Goal: Transaction & Acquisition: Obtain resource

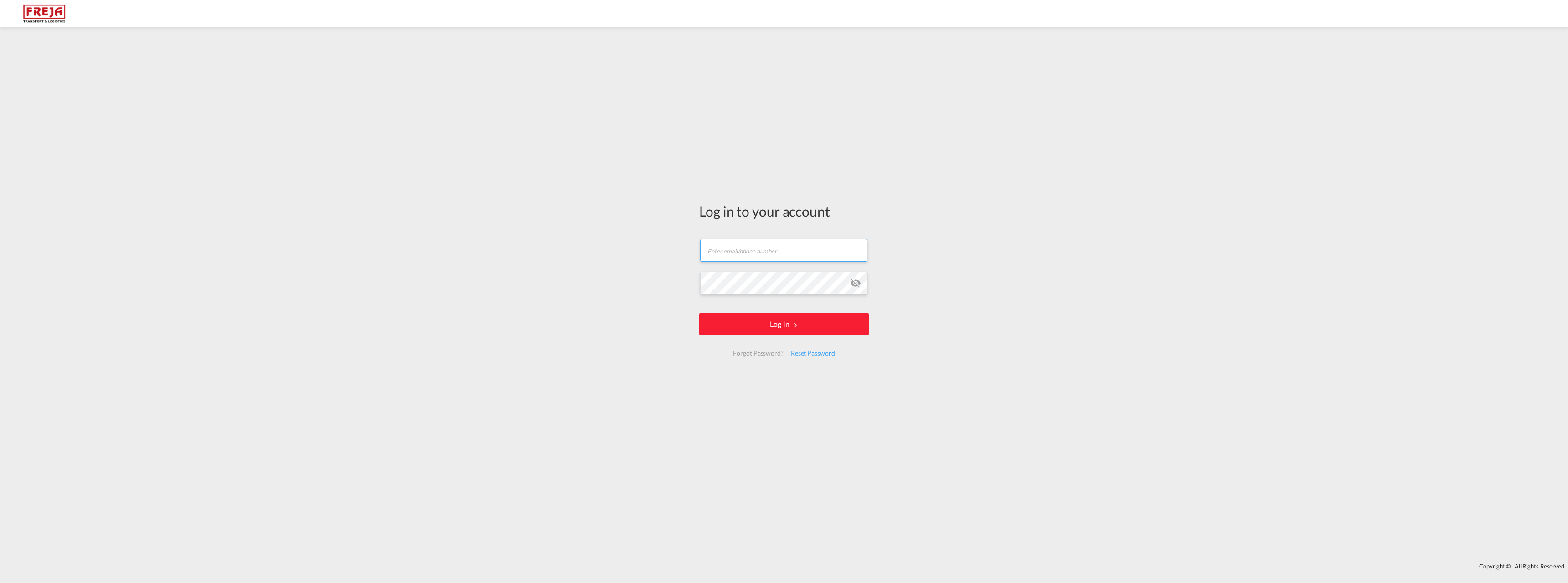
click at [752, 249] on input "text" at bounding box center [784, 250] width 167 height 23
click at [752, 248] on input "text" at bounding box center [784, 250] width 167 height 23
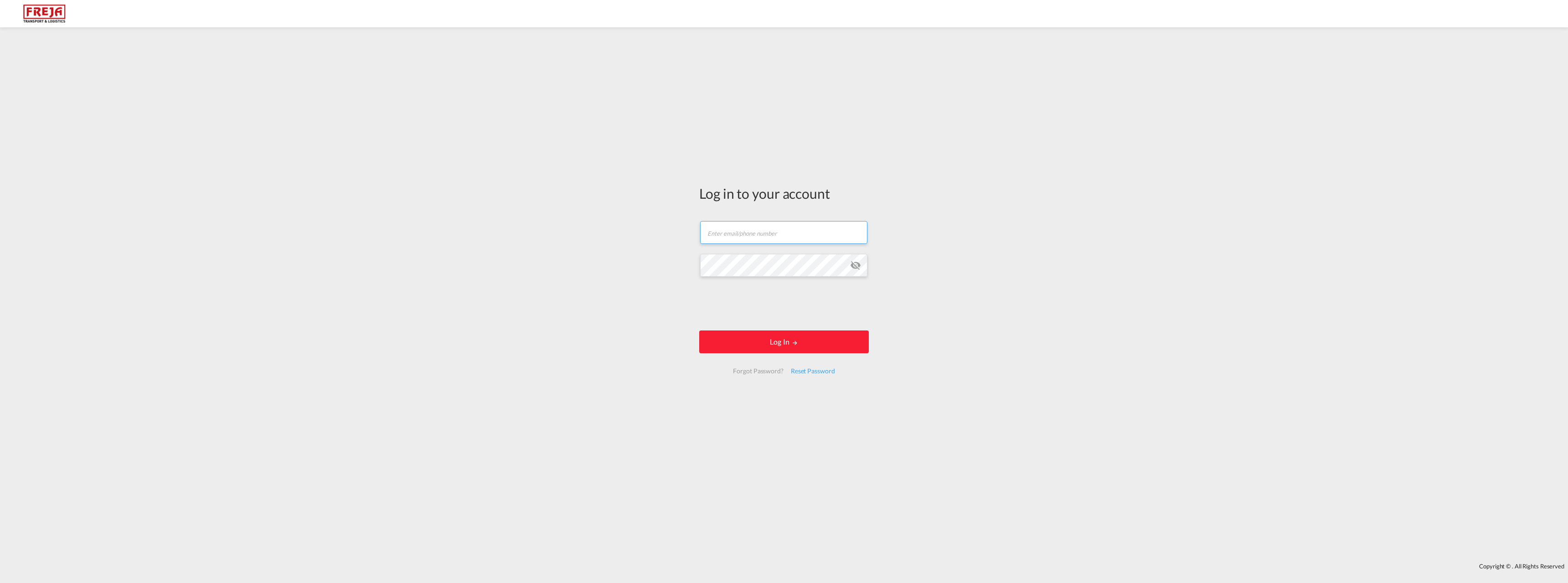
type input "[EMAIL_ADDRESS][DOMAIN_NAME]"
click at [793, 344] on md-icon "LOGIN" at bounding box center [795, 343] width 7 height 7
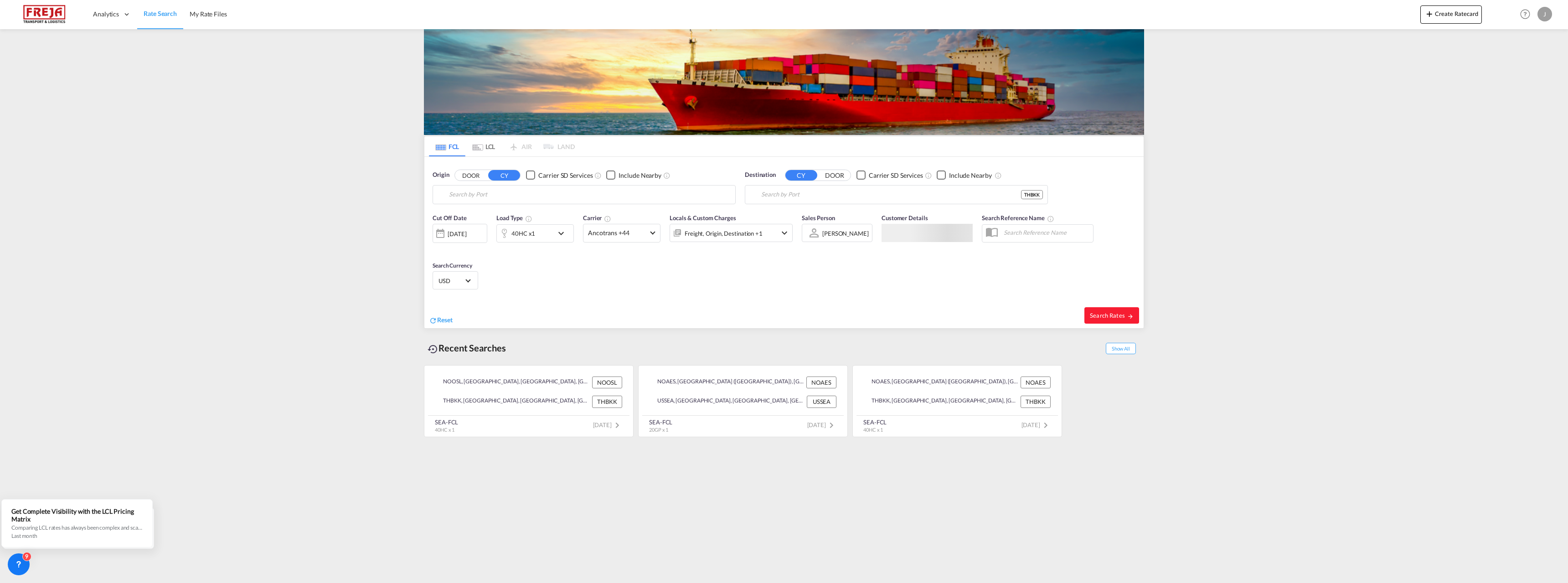
type input "[GEOGRAPHIC_DATA], NOOSL"
type input "[GEOGRAPHIC_DATA], THBKK"
click at [557, 194] on input "[GEOGRAPHIC_DATA], NOOSL" at bounding box center [589, 194] width 281 height 14
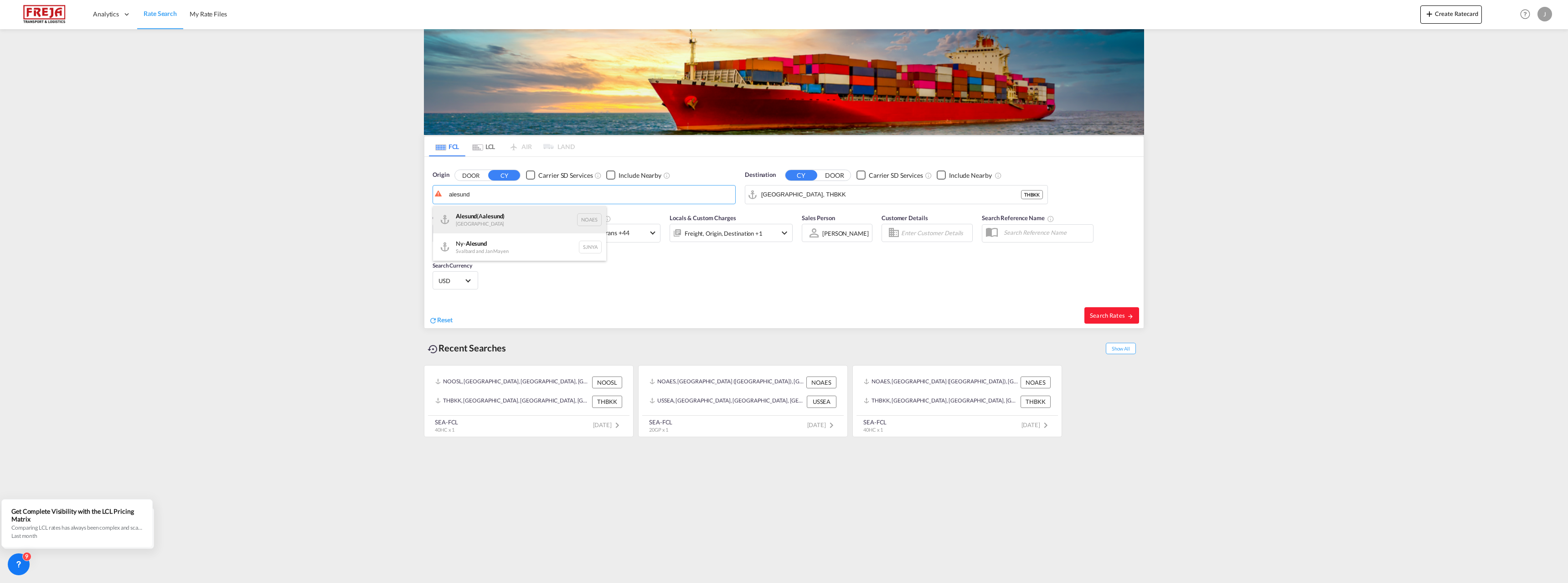
click at [504, 217] on div "Alesund (A alesund ) Norway NOAES" at bounding box center [519, 220] width 173 height 27
type input "Alesund ([GEOGRAPHIC_DATA]), NOAES"
click at [819, 194] on input "[GEOGRAPHIC_DATA], THBKK" at bounding box center [901, 194] width 281 height 14
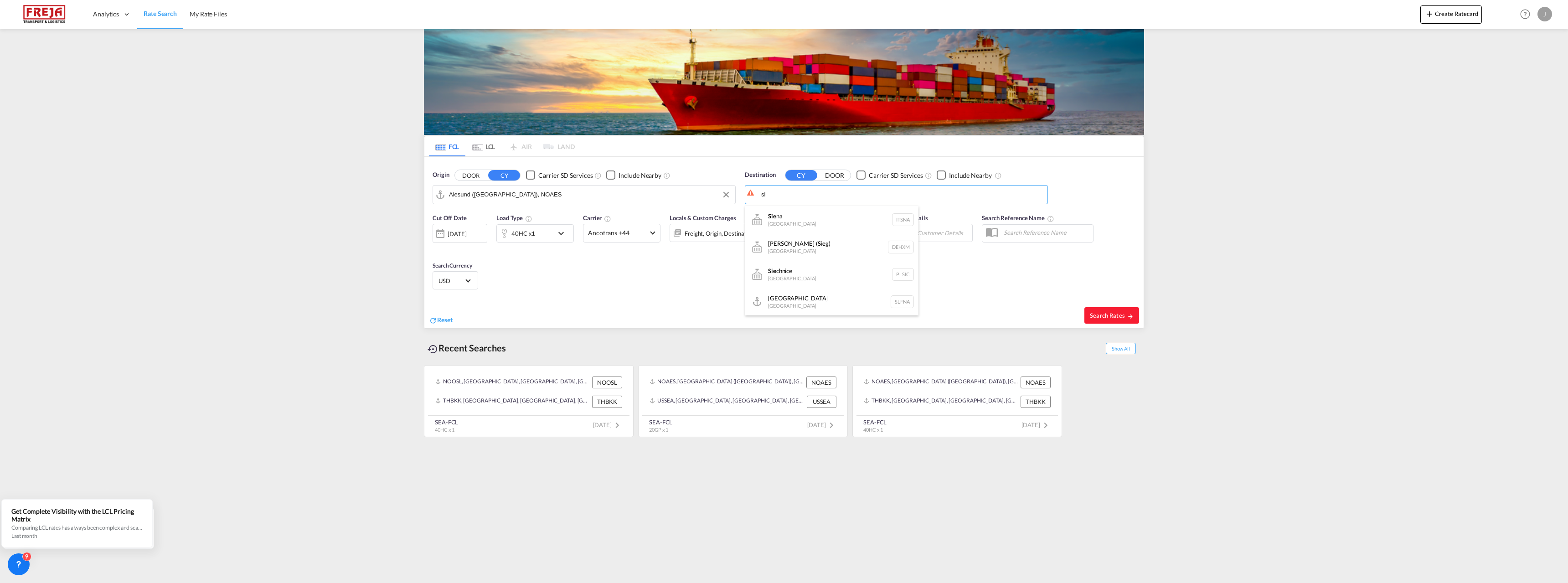
type input "s"
click at [799, 214] on div "Freetown [GEOGRAPHIC_DATA] [GEOGRAPHIC_DATA]" at bounding box center [832, 220] width 173 height 27
type input "[GEOGRAPHIC_DATA], [GEOGRAPHIC_DATA]"
click at [616, 233] on span "Ancotrans +44" at bounding box center [618, 233] width 59 height 9
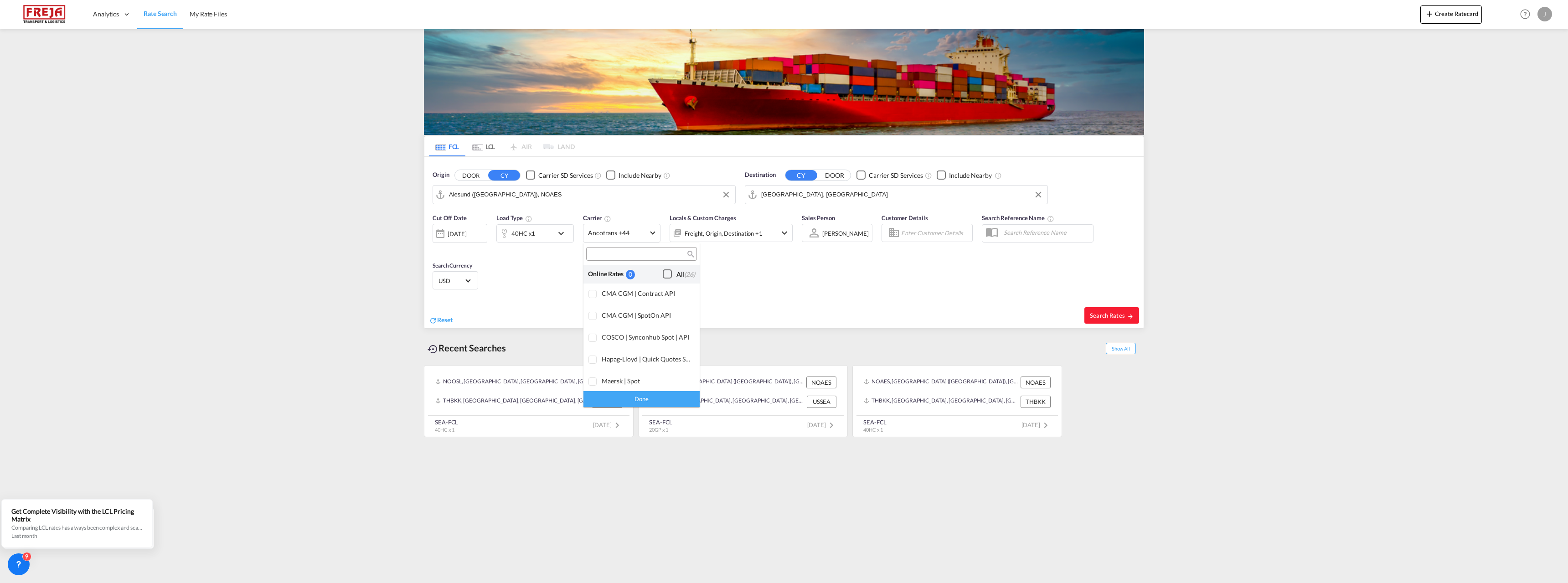
click at [676, 276] on div "All (26)" at bounding box center [685, 275] width 19 height 9
click at [655, 402] on div "Done" at bounding box center [641, 398] width 116 height 16
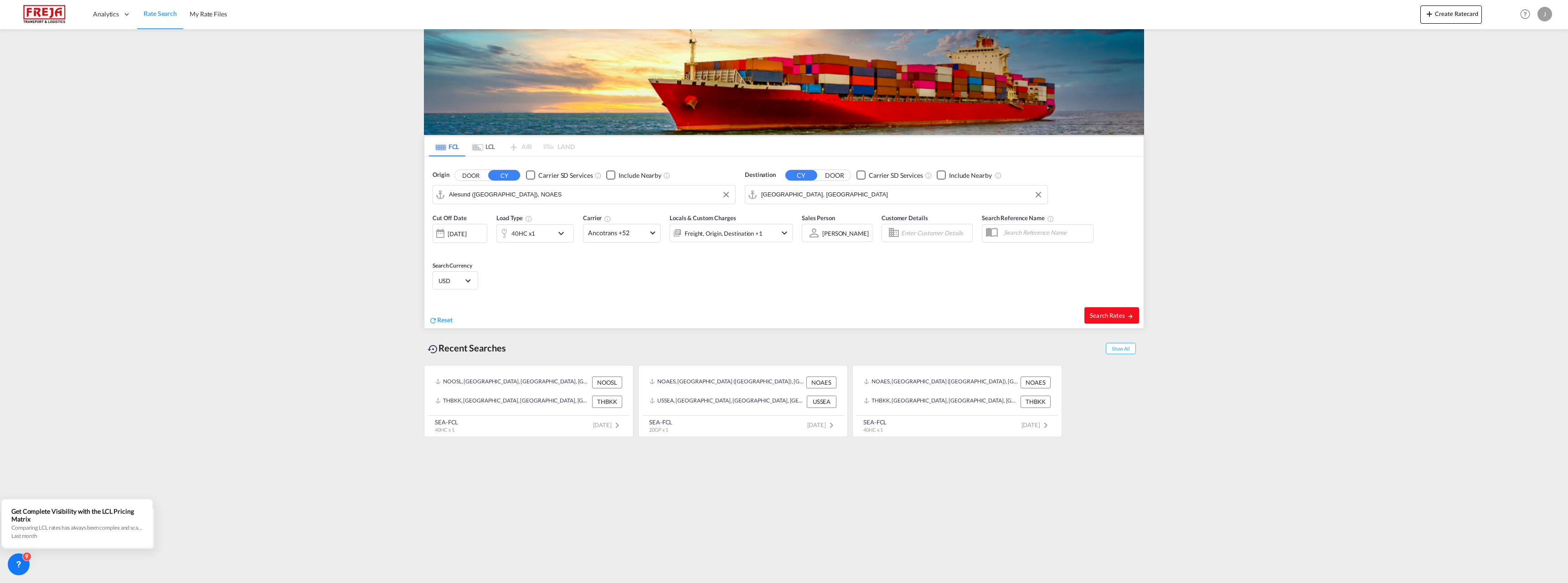
click at [1113, 314] on span "Search Rates" at bounding box center [1112, 315] width 44 height 8
type input "NOAES to SLFNA / [DATE]"
